Goal: Task Accomplishment & Management: Manage account settings

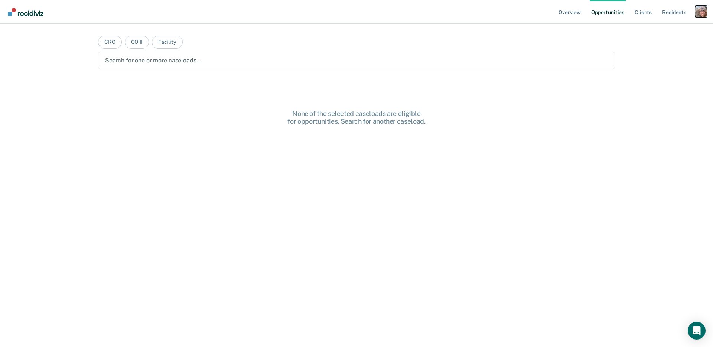
click at [702, 14] on div "Profile dropdown button" at bounding box center [701, 12] width 12 height 12
click at [649, 31] on link "Profile" at bounding box center [671, 30] width 60 height 6
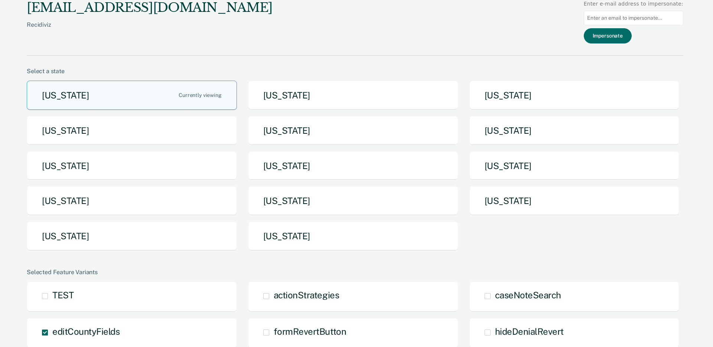
click at [631, 19] on input at bounding box center [634, 18] width 100 height 14
paste input "[EMAIL_ADDRESS][DOMAIN_NAME][US_STATE]"
type input "[EMAIL_ADDRESS][DOMAIN_NAME][US_STATE]"
click at [623, 36] on button "Impersonate" at bounding box center [608, 35] width 48 height 15
